Goal: Transaction & Acquisition: Purchase product/service

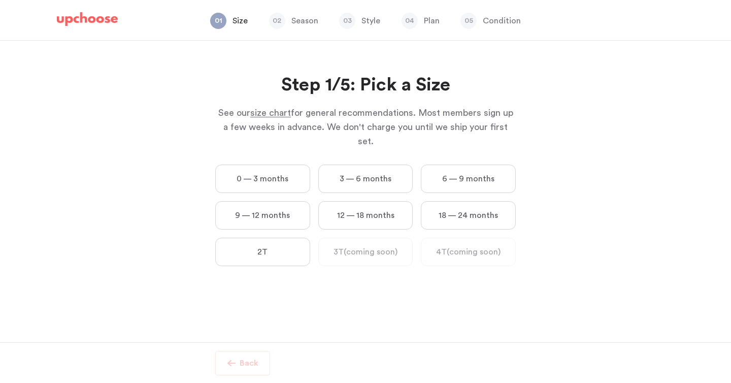
click at [357, 165] on label "3 — 6 months" at bounding box center [365, 178] width 95 height 28
click at [0, 0] on months "3 — 6 months" at bounding box center [0, 0] width 0 height 0
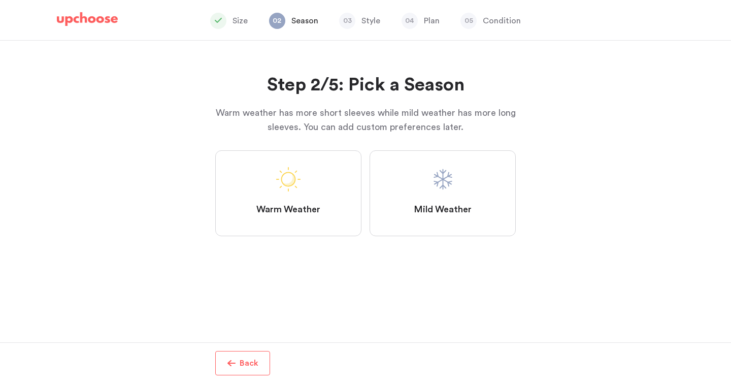
click at [240, 19] on p "Size" at bounding box center [239, 21] width 15 height 12
click at [249, 359] on p "Back" at bounding box center [249, 363] width 19 height 12
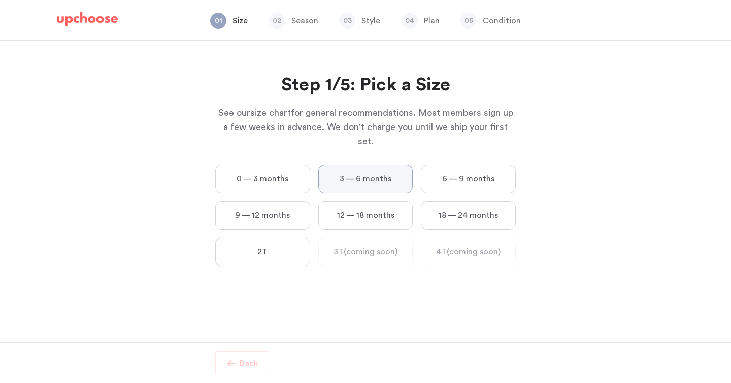
click at [505, 24] on p "Condition" at bounding box center [502, 21] width 38 height 12
click at [377, 165] on label "3 — 6 months" at bounding box center [365, 178] width 95 height 28
click at [0, 0] on months "3 — 6 months" at bounding box center [0, 0] width 0 height 0
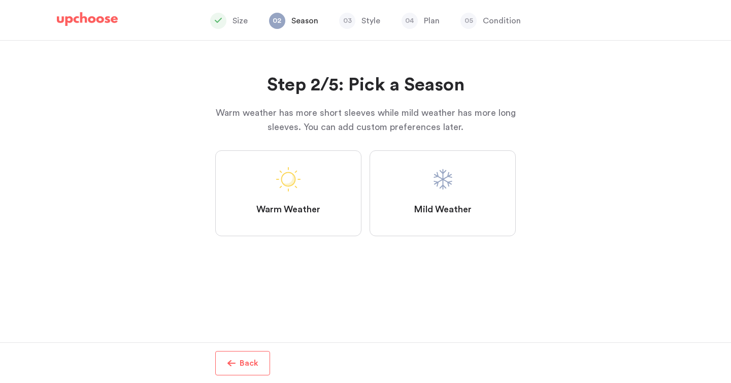
click at [430, 191] on span at bounding box center [442, 179] width 24 height 24
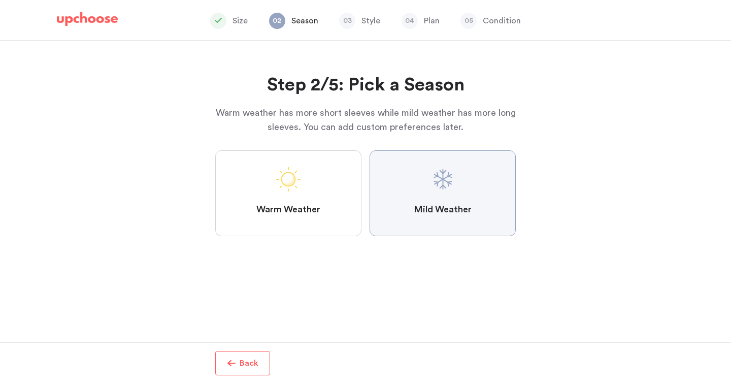
click at [0, 0] on Weather "Mild Weather" at bounding box center [0, 0] width 0 height 0
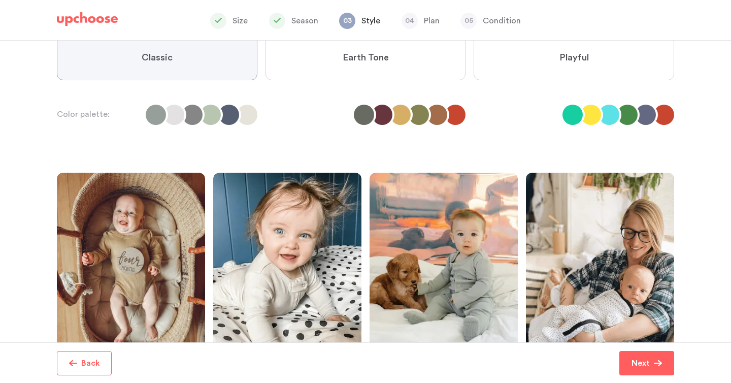
scroll to position [98, 0]
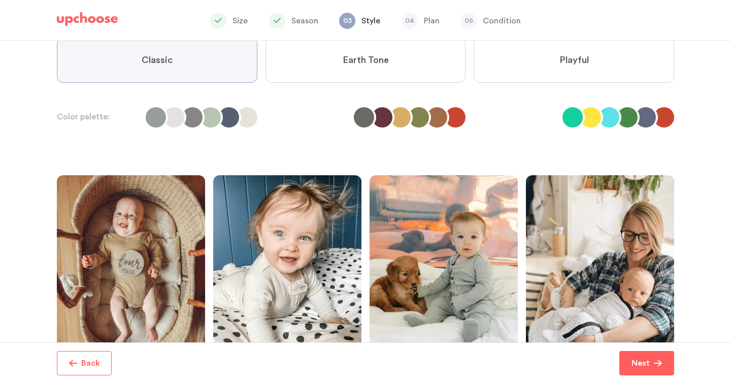
click at [361, 71] on label "Earth Tone" at bounding box center [365, 60] width 200 height 45
click at [0, 0] on Tone "Earth Tone" at bounding box center [0, 0] width 0 height 0
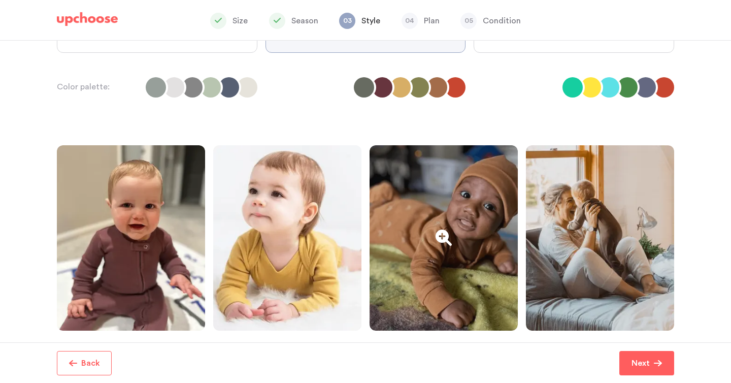
scroll to position [83, 0]
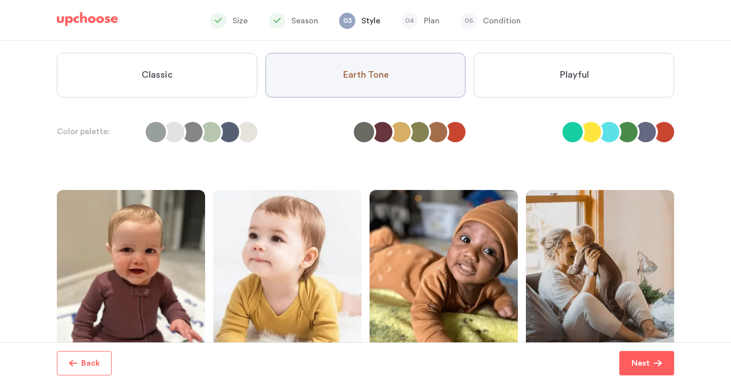
click at [579, 84] on label "Playful" at bounding box center [574, 75] width 200 height 45
click at [0, 0] on input "Playful" at bounding box center [0, 0] width 0 height 0
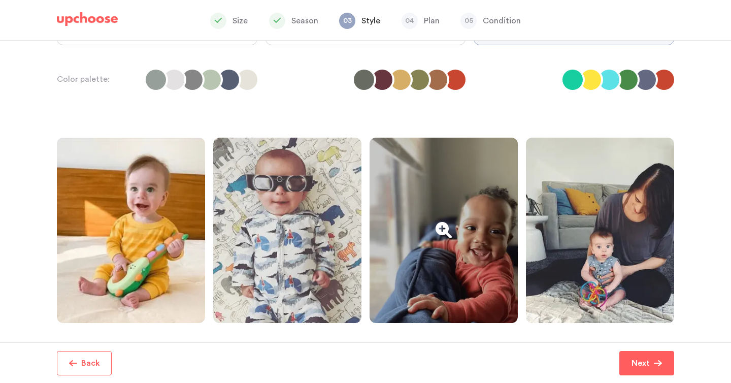
scroll to position [57, 0]
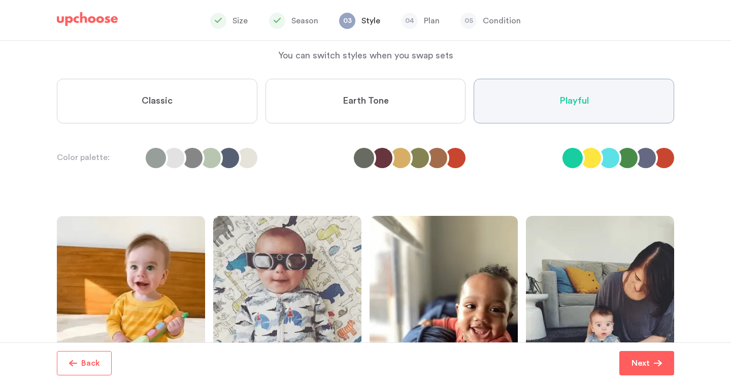
click at [214, 108] on label "Classic" at bounding box center [157, 101] width 200 height 45
click at [0, 0] on input "Classic" at bounding box center [0, 0] width 0 height 0
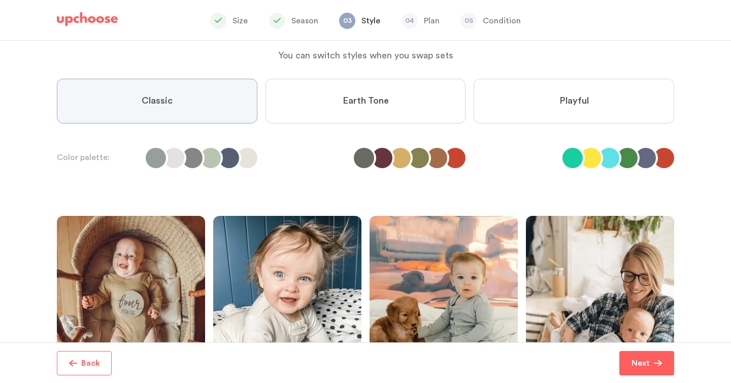
scroll to position [204, 0]
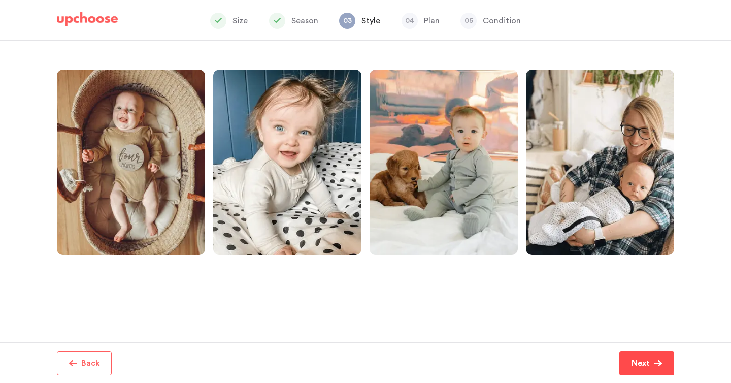
click at [640, 365] on p "Next" at bounding box center [640, 363] width 18 height 12
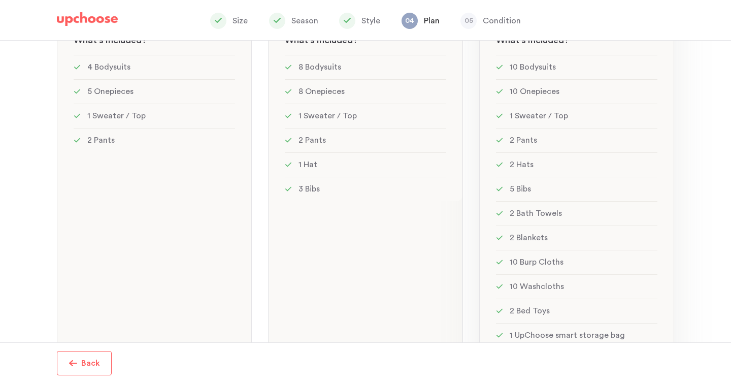
scroll to position [274, 0]
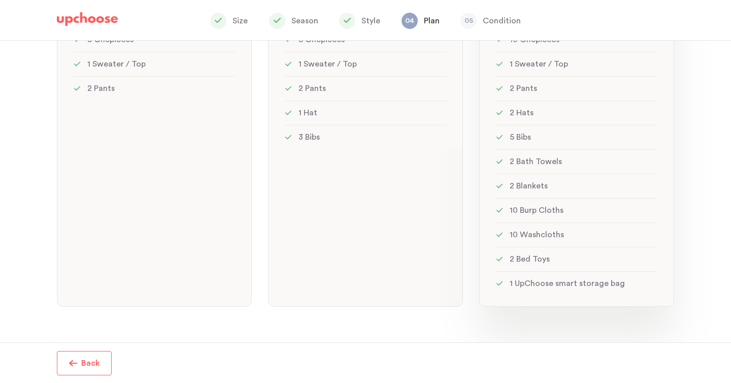
click at [587, 221] on li "10 Burp Cloths" at bounding box center [576, 210] width 161 height 24
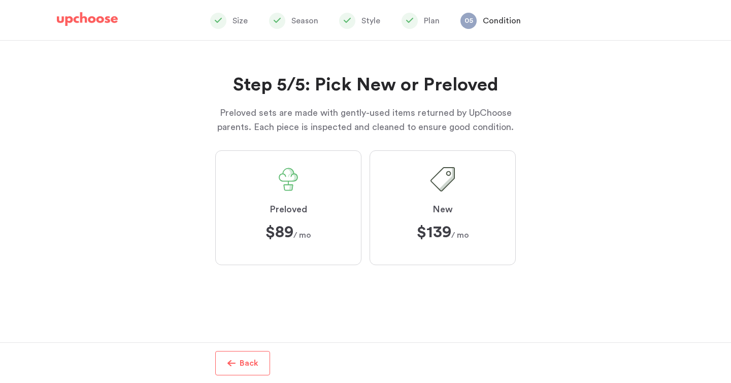
click at [242, 359] on p "Back" at bounding box center [249, 363] width 19 height 12
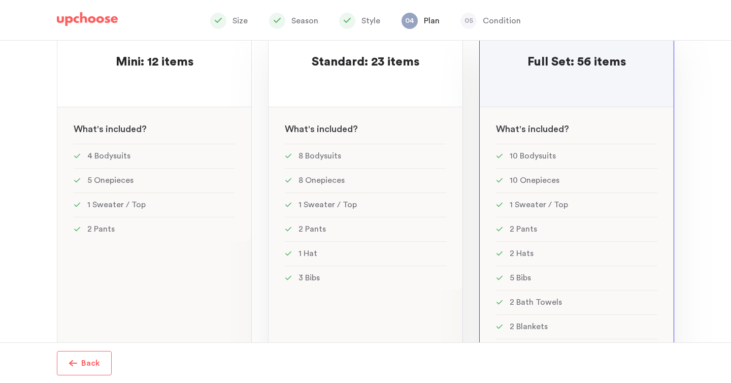
scroll to position [72, 0]
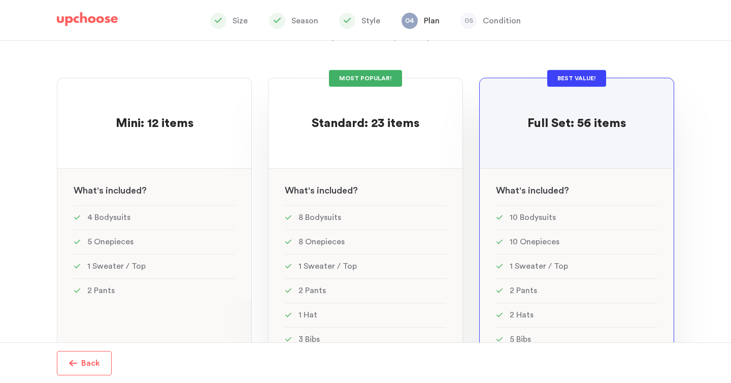
click at [371, 121] on span "Standard: 23 items" at bounding box center [366, 123] width 108 height 12
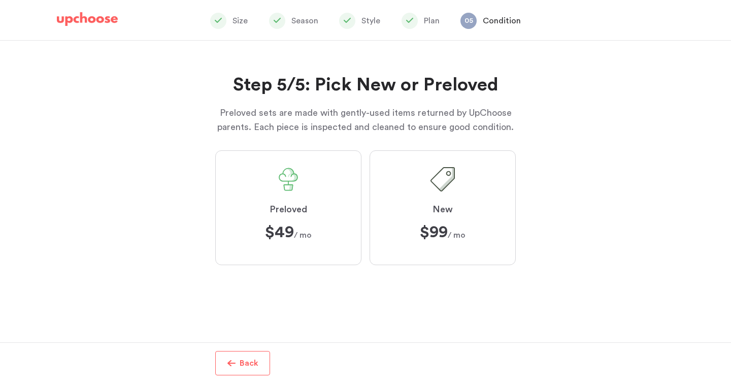
click at [239, 365] on span "Back" at bounding box center [246, 363] width 23 height 12
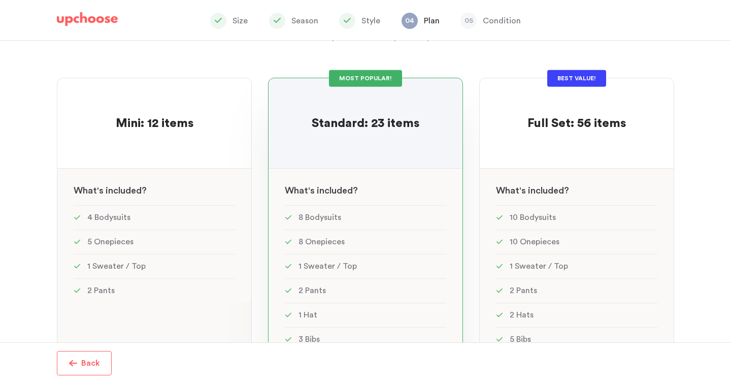
click at [306, 18] on p "Season" at bounding box center [304, 21] width 27 height 12
click at [96, 361] on p "Back" at bounding box center [90, 363] width 19 height 12
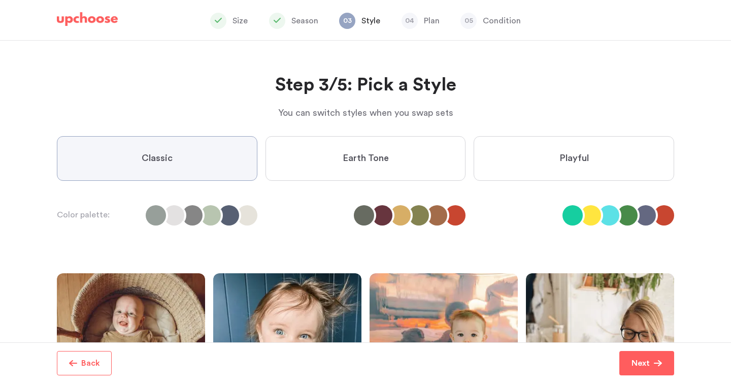
click at [238, 19] on p "Size" at bounding box center [239, 21] width 15 height 12
click at [75, 362] on span "button" at bounding box center [73, 363] width 8 height 8
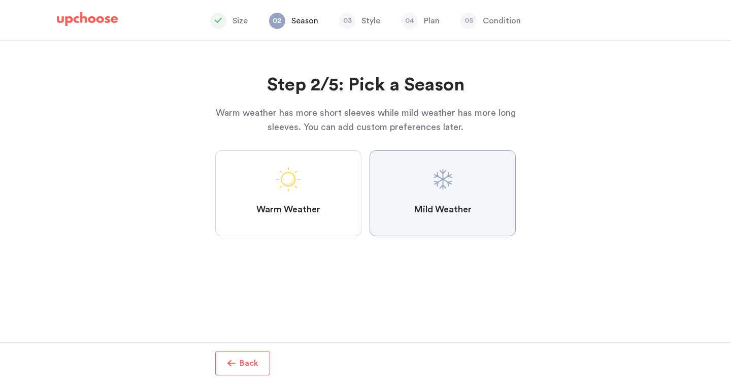
click at [251, 372] on button "Back" at bounding box center [242, 363] width 55 height 24
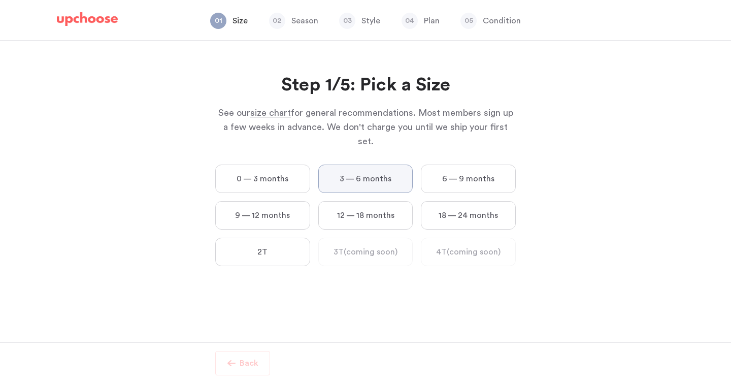
click at [464, 164] on label "6 — 9 months" at bounding box center [468, 178] width 95 height 28
click at [0, 0] on months "6 — 9 months" at bounding box center [0, 0] width 0 height 0
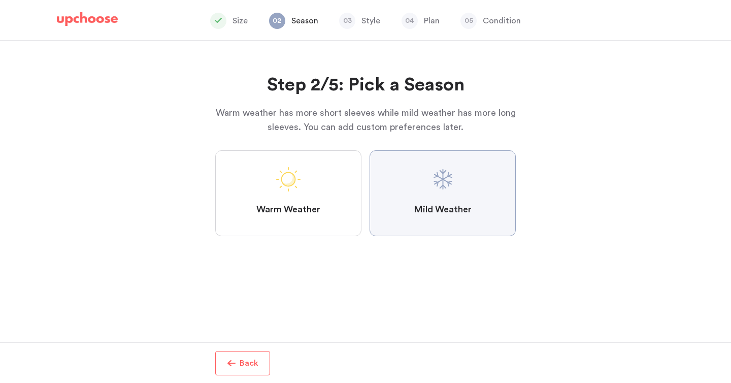
click at [446, 170] on span at bounding box center [442, 179] width 24 height 24
click at [0, 0] on Weather "Mild Weather" at bounding box center [0, 0] width 0 height 0
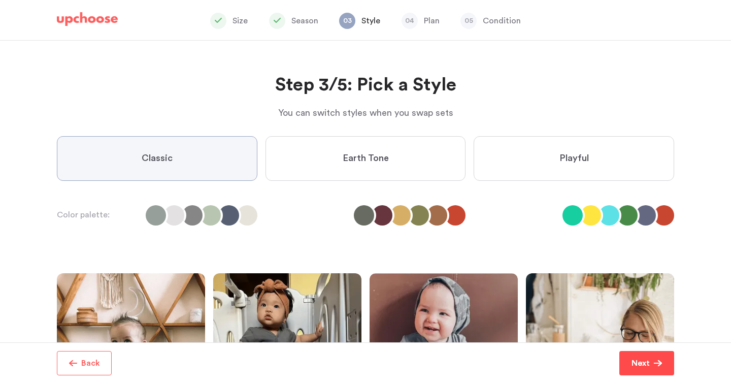
click at [650, 362] on span "Next" at bounding box center [642, 363] width 22 height 12
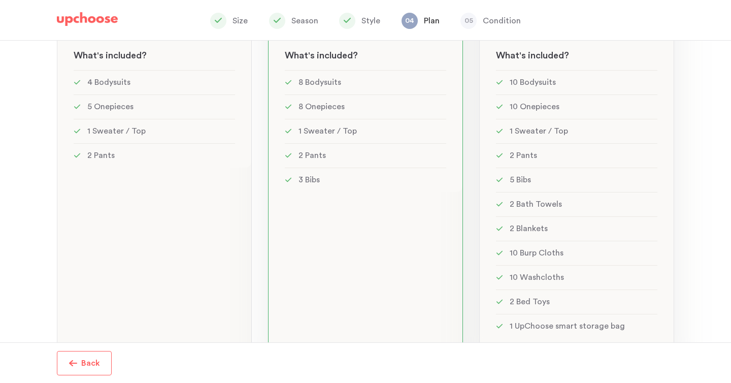
scroll to position [108, 0]
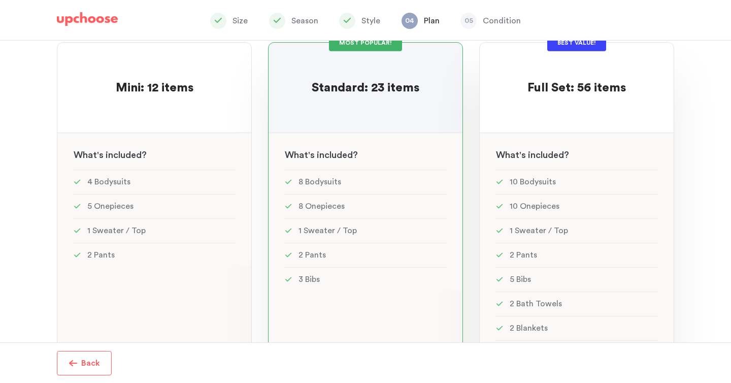
click at [582, 140] on div "See w W hat's included ?" at bounding box center [577, 151] width 194 height 37
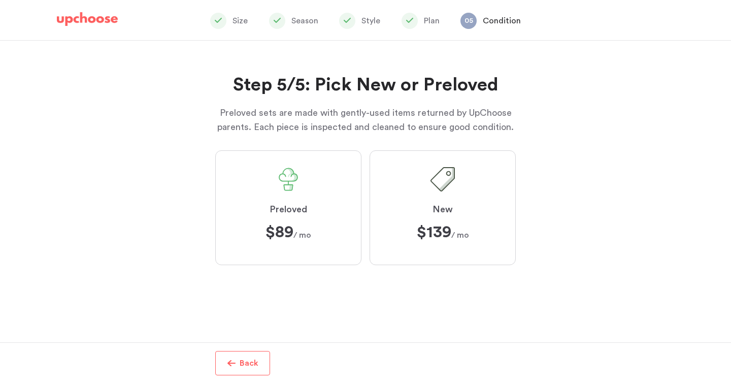
click at [453, 192] on label "New $139 $139 / mo" at bounding box center [442, 207] width 146 height 115
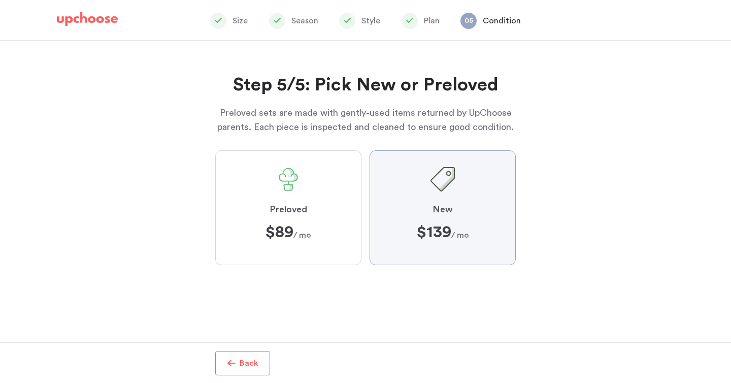
click at [0, 0] on input "New $139 $139 / mo" at bounding box center [0, 0] width 0 height 0
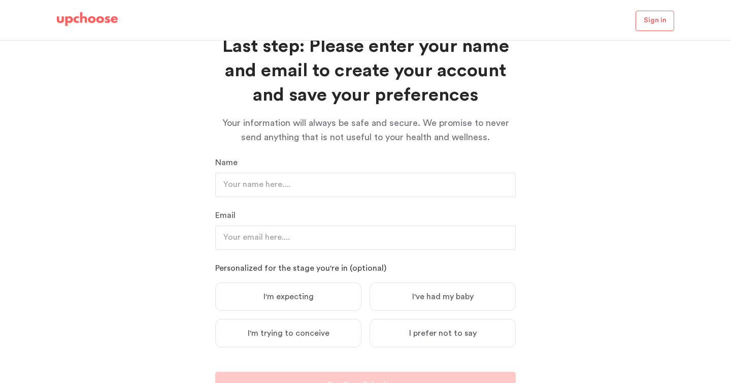
scroll to position [39, 0]
click at [298, 176] on input "text" at bounding box center [365, 184] width 300 height 24
type input "[PERSON_NAME]"
click at [302, 228] on input "email" at bounding box center [365, 237] width 300 height 24
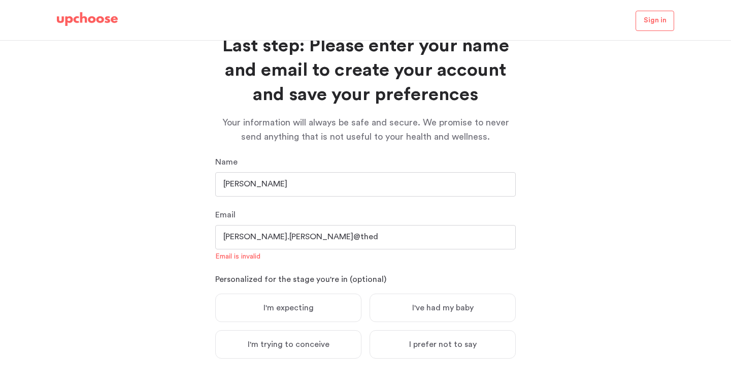
type input "[PERSON_NAME][EMAIL_ADDRESS][PERSON_NAME][DOMAIN_NAME]"
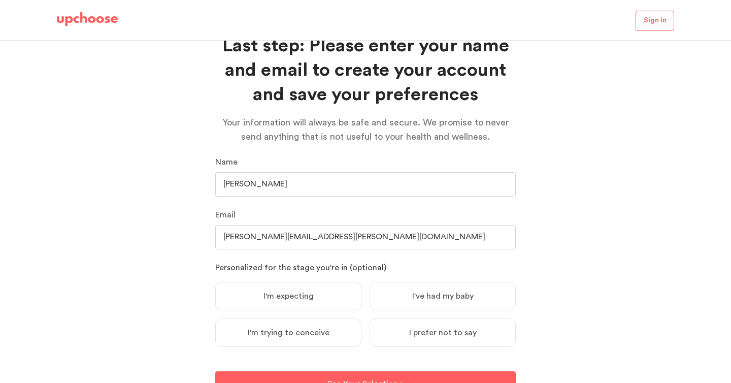
click at [186, 278] on div "Last step: Please enter your name and email to create your account and save you…" at bounding box center [365, 212] width 731 height 342
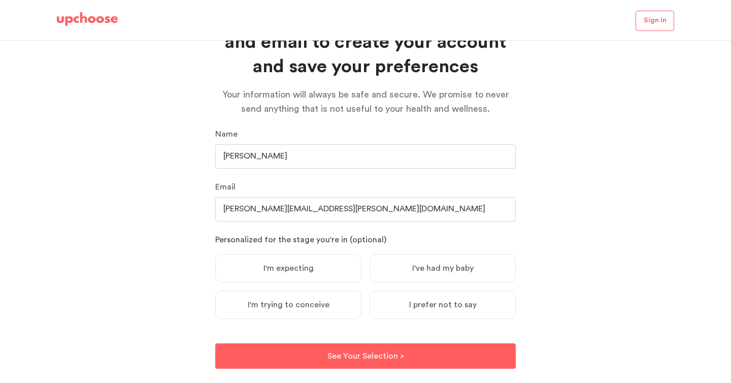
scroll to position [76, 0]
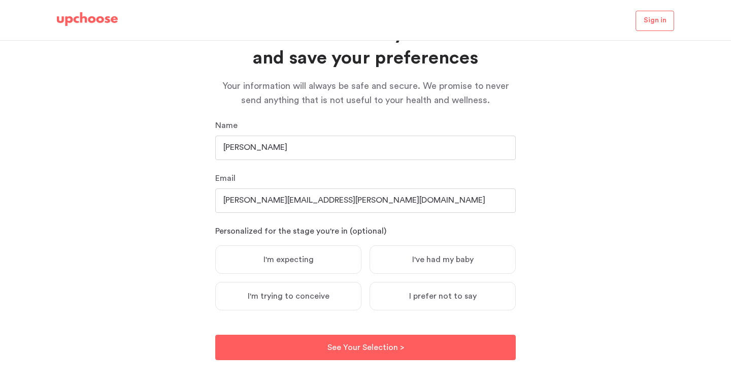
click at [443, 264] on label "I've had my baby" at bounding box center [442, 259] width 146 height 28
click at [0, 0] on input "I've had my baby" at bounding box center [0, 0] width 0 height 0
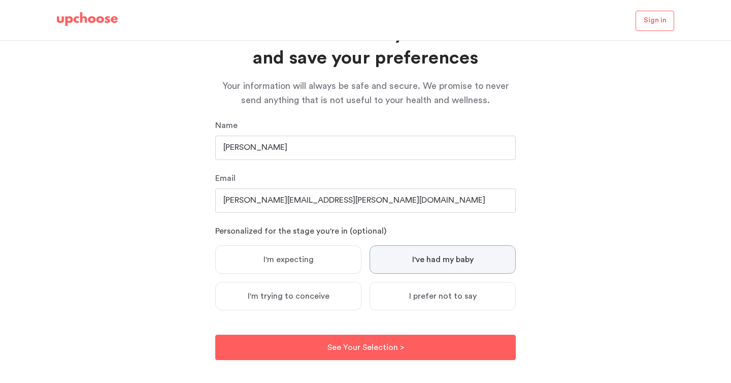
scroll to position [85, 0]
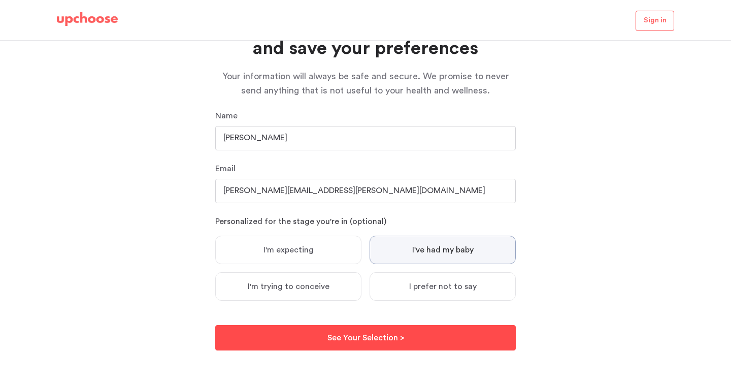
click at [410, 345] on button "See Your Selection > See Your Selection >" at bounding box center [365, 337] width 300 height 25
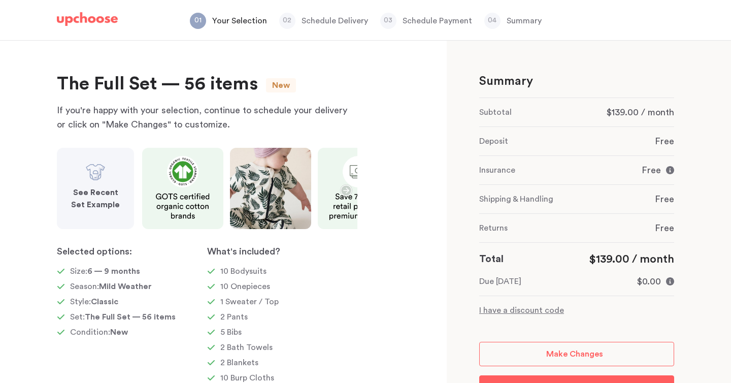
click at [79, 195] on strong "See Recent Set Example" at bounding box center [95, 198] width 49 height 20
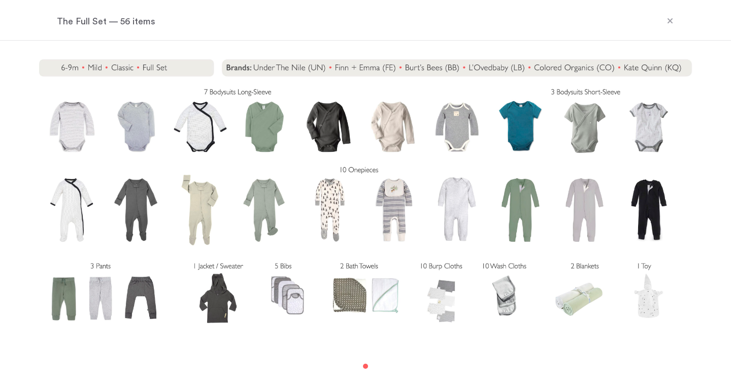
scroll to position [2, 0]
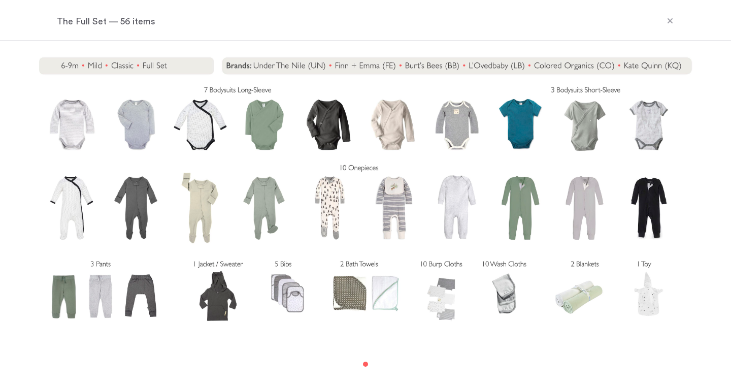
click at [668, 21] on icon at bounding box center [670, 21] width 8 height 8
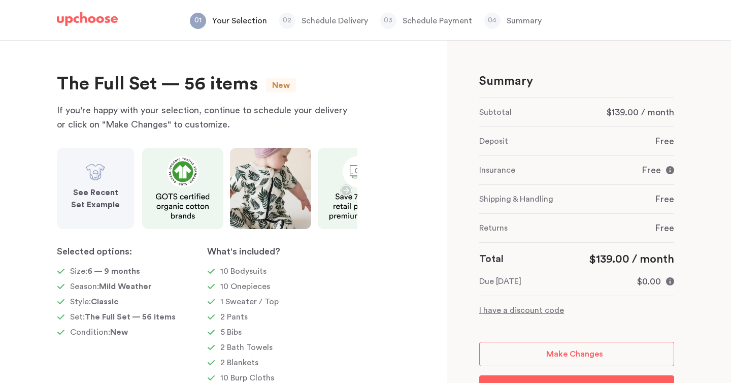
scroll to position [49, 0]
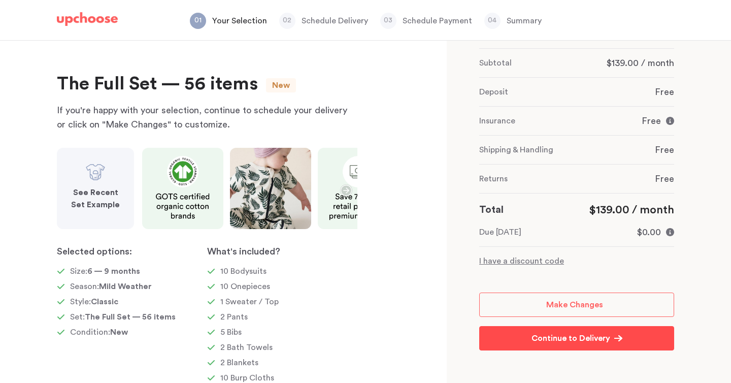
click at [562, 339] on p "Continue to Delivery" at bounding box center [570, 338] width 79 height 12
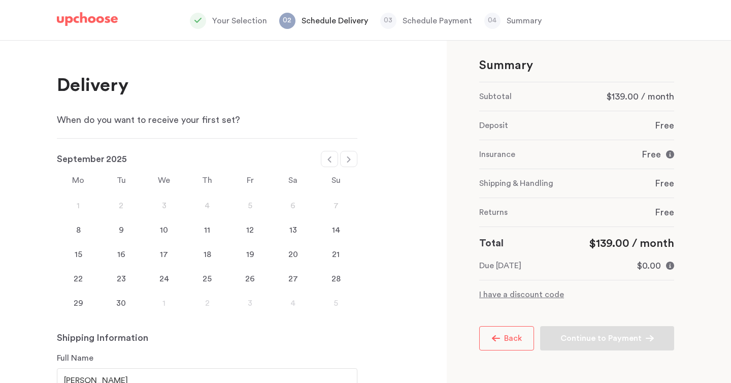
scroll to position [16, 0]
click at [344, 160] on div at bounding box center [348, 159] width 17 height 16
click at [346, 153] on div at bounding box center [348, 159] width 17 height 16
click at [347, 155] on icon at bounding box center [349, 159] width 8 height 8
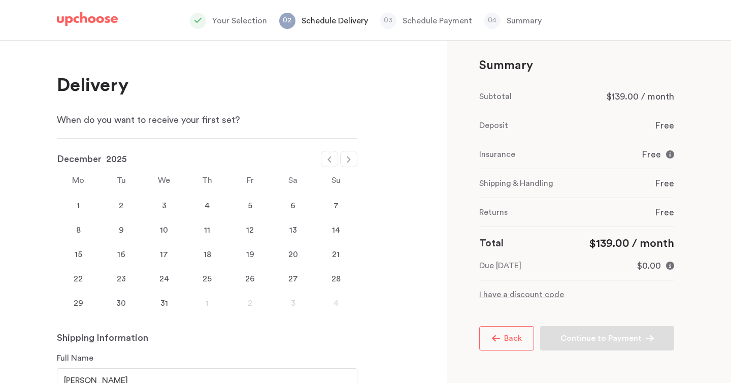
select select "January"
select select "2026"
click at [347, 155] on icon at bounding box center [349, 159] width 8 height 8
select select "February"
click at [295, 260] on div "14" at bounding box center [293, 254] width 43 height 12
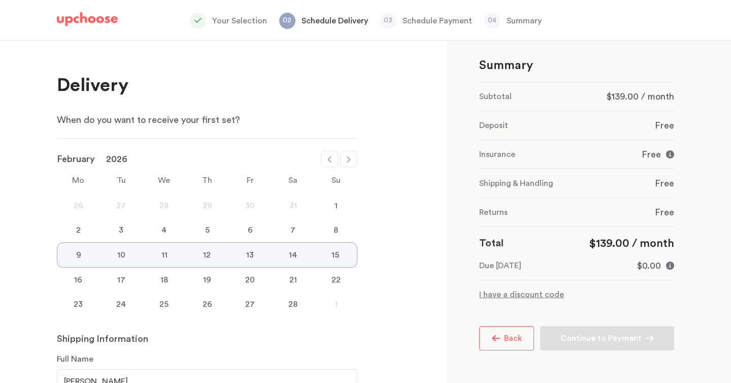
click at [294, 258] on div "14" at bounding box center [292, 255] width 43 height 12
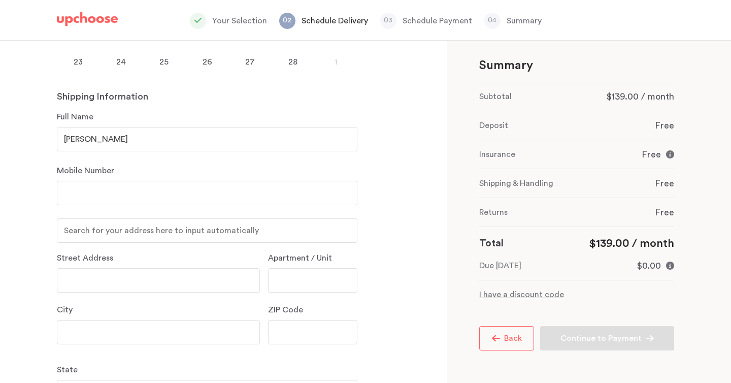
scroll to position [238, 0]
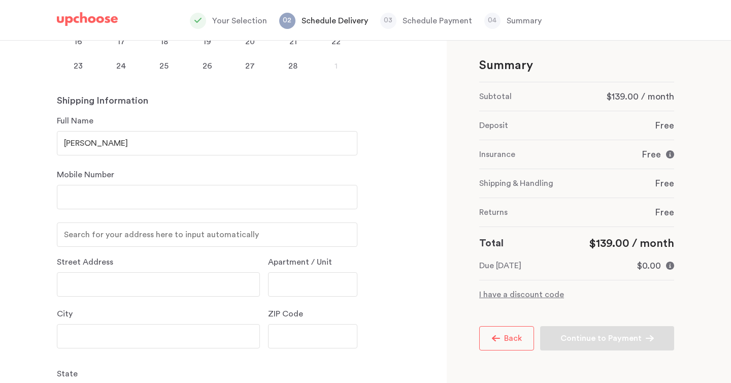
click at [200, 196] on input "number" at bounding box center [207, 197] width 300 height 24
type input "4047046032"
type input "680 Hank Aaron Drive SE"
type input "Atlanta"
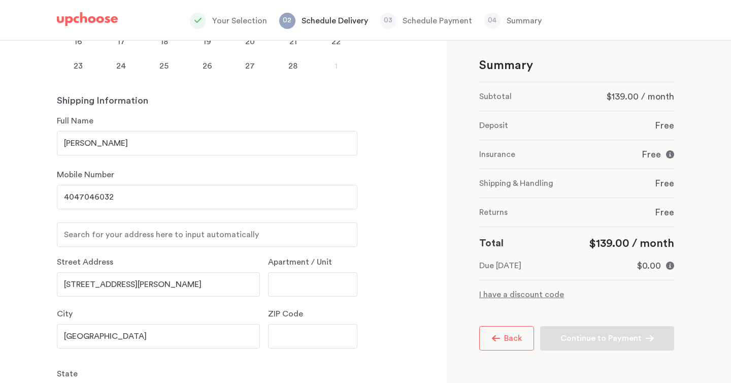
type input "30315"
select select "GA"
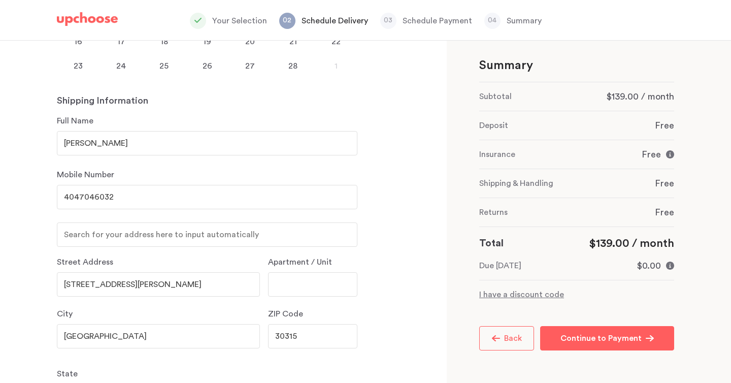
click at [407, 187] on div "Delivery When do you want to receive your first set? January February March Apr…" at bounding box center [223, 212] width 447 height 342
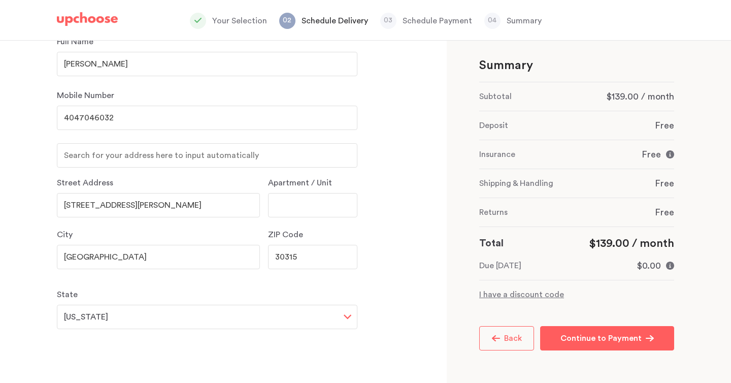
click at [403, 184] on div "Delivery When do you want to receive your first set? January February March Apr…" at bounding box center [223, 212] width 447 height 342
click at [392, 191] on div "Delivery When do you want to receive your first set? January February March Apr…" at bounding box center [223, 212] width 447 height 342
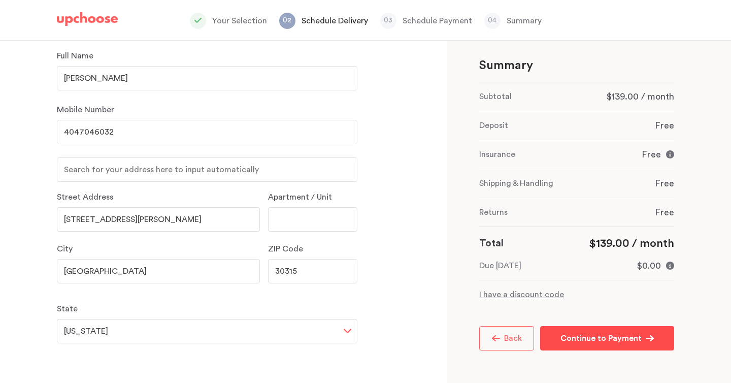
click at [604, 340] on p "Continue to Payment" at bounding box center [600, 338] width 81 height 12
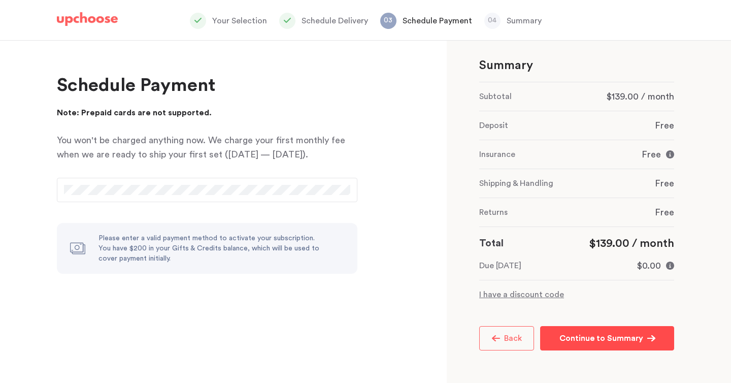
click at [411, 227] on div "Delivery When do you want to receive your first set? January February March Apr…" at bounding box center [223, 212] width 447 height 342
click at [598, 345] on button "Continue to Summary Continue to Summary" at bounding box center [607, 338] width 134 height 24
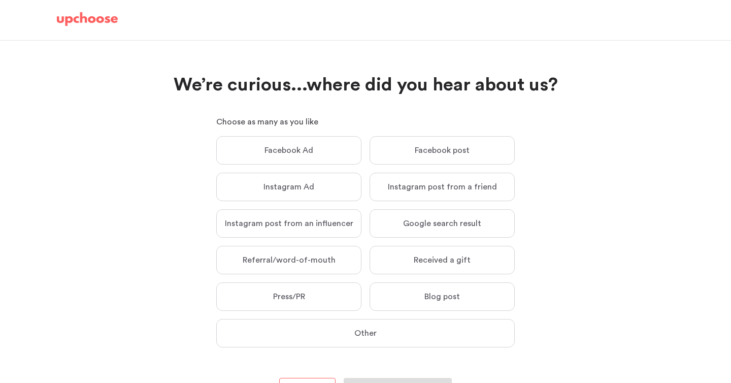
click at [460, 258] on p "Received a gift" at bounding box center [442, 260] width 57 height 10
click at [0, 0] on input "Received a gift Received a gift" at bounding box center [0, 0] width 0 height 0
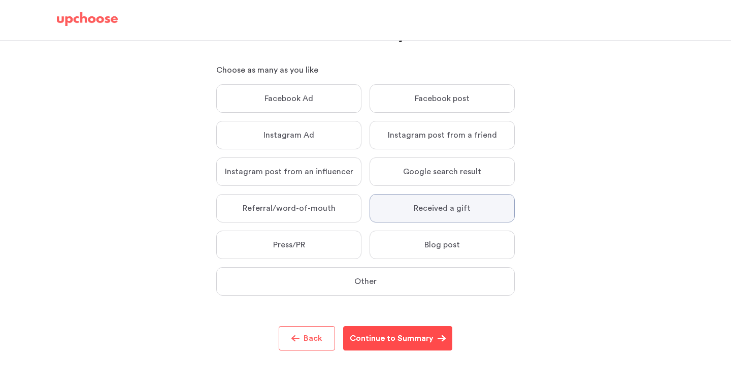
click at [416, 342] on p "Continue to Summary" at bounding box center [392, 338] width 84 height 12
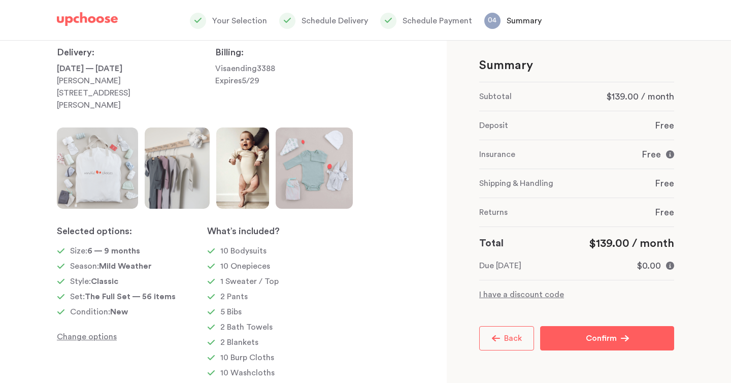
scroll to position [63, 0]
